Goal: Transaction & Acquisition: Purchase product/service

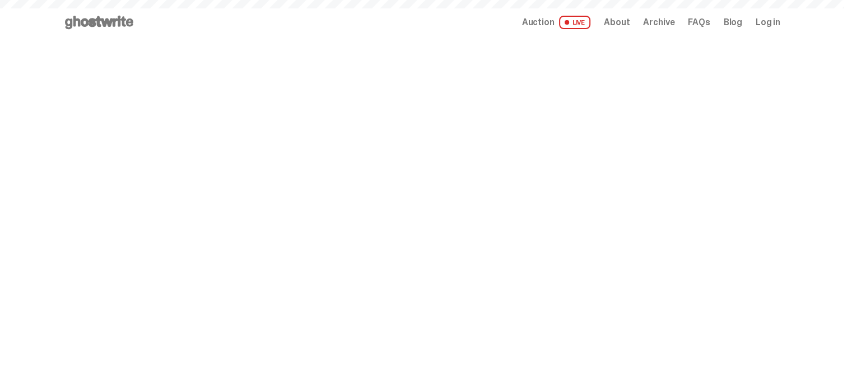
click at [554, 23] on span "Auction" at bounding box center [538, 22] width 32 height 9
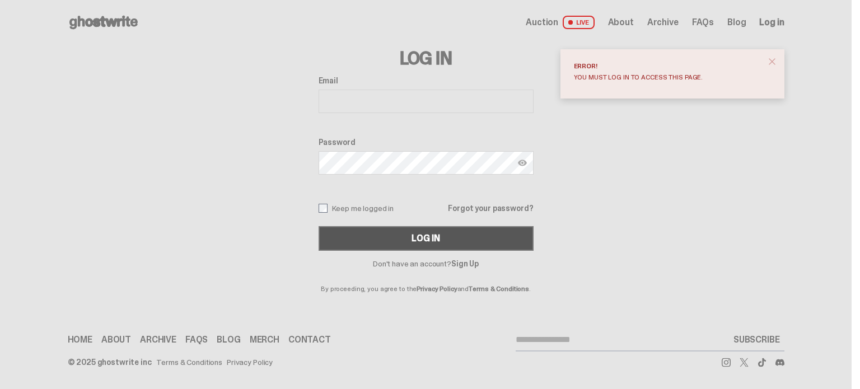
type input "**********"
click at [427, 239] on div "Log In" at bounding box center [426, 238] width 28 height 9
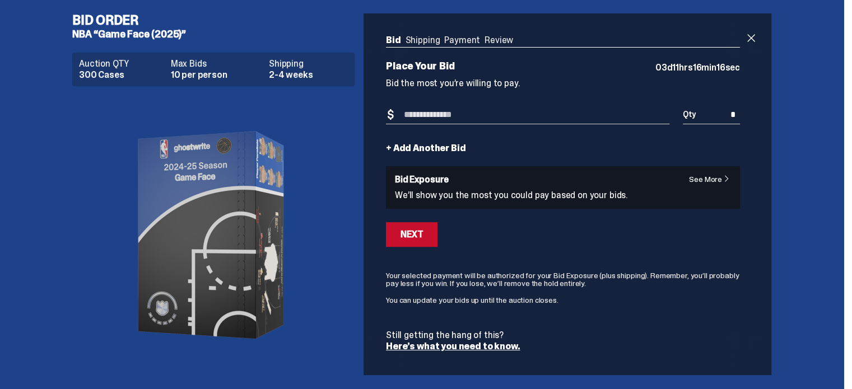
click at [716, 171] on div "See More Bid Exposure We’ll show you the most you could pay based on your bids." at bounding box center [563, 187] width 354 height 43
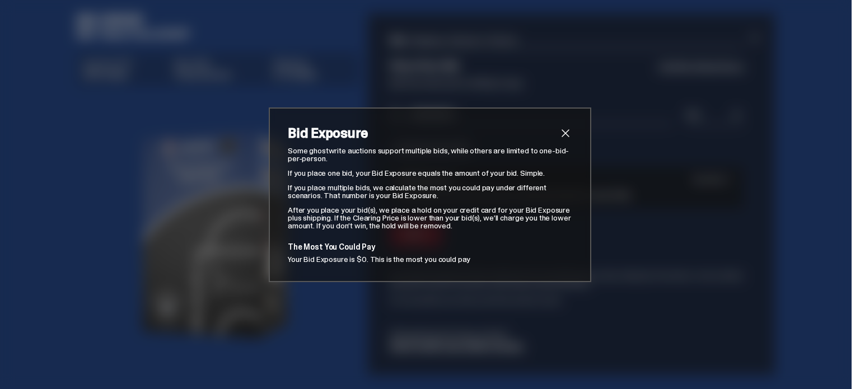
click at [566, 127] on span "close" at bounding box center [565, 133] width 13 height 13
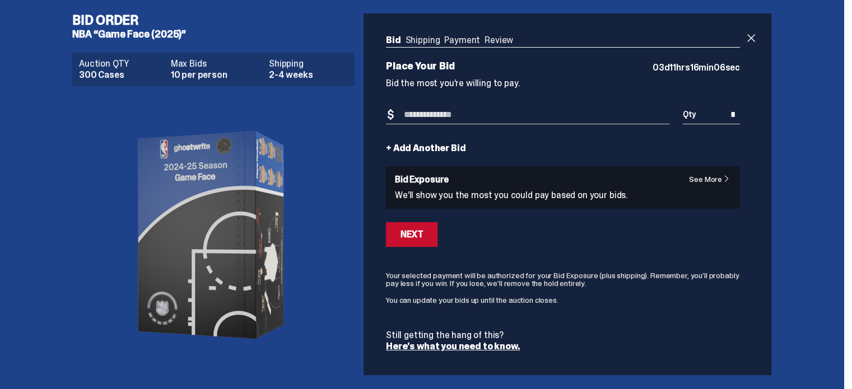
click at [403, 113] on input "Bid Amount" at bounding box center [527, 115] width 283 height 18
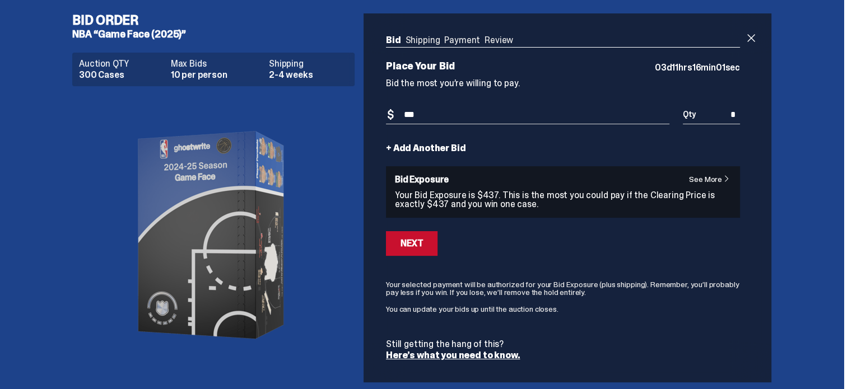
type input "***"
click at [745, 114] on div "Bid Shipping Payment Review Auction QTY 300 Cases Max Bids 10 per person Shippi…" at bounding box center [562, 197] width 399 height 369
click at [740, 113] on input "*" at bounding box center [711, 115] width 57 height 18
type input "*"
click at [405, 240] on div "Next" at bounding box center [411, 243] width 22 height 9
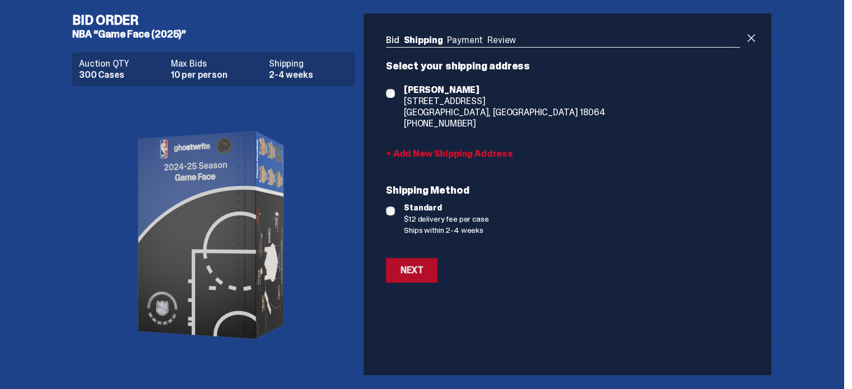
click at [413, 270] on div "Next" at bounding box center [411, 270] width 22 height 9
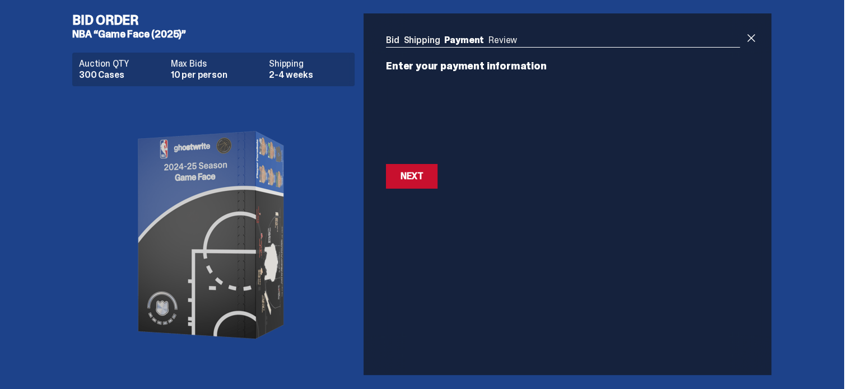
click at [385, 173] on div "Bid Shipping Payment Review Auction QTY 300 Cases Max Bids 10 per person Shippi…" at bounding box center [562, 112] width 399 height 198
click at [421, 181] on button "Next Next" at bounding box center [412, 176] width 52 height 25
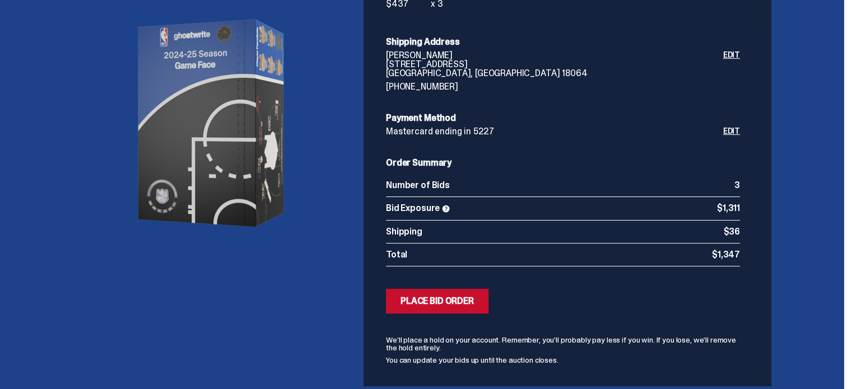
scroll to position [156, 0]
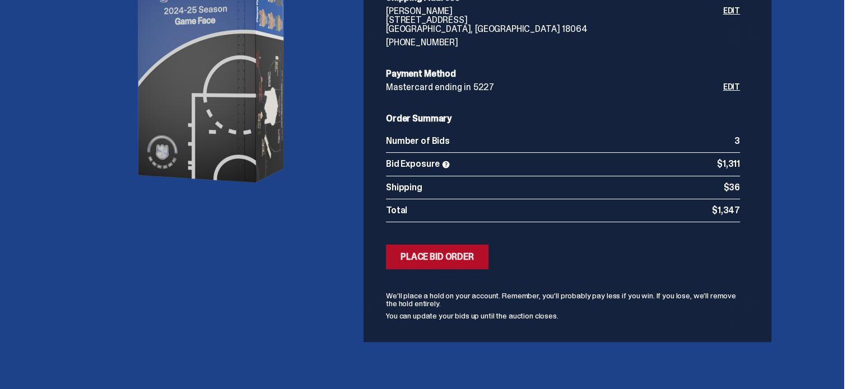
click at [431, 258] on div "Place Bid Order" at bounding box center [436, 257] width 73 height 9
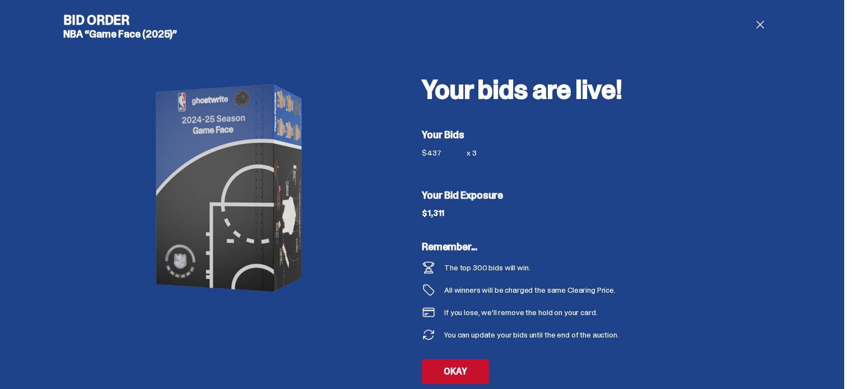
scroll to position [17, 0]
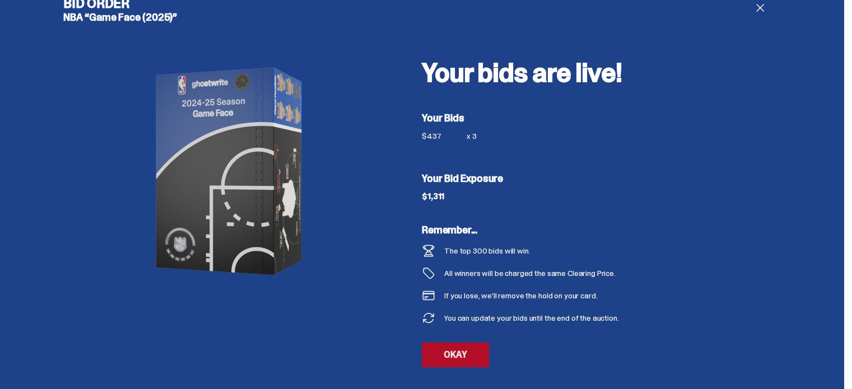
click at [466, 357] on link "OKAY" at bounding box center [455, 355] width 67 height 25
